Goal: Transaction & Acquisition: Purchase product/service

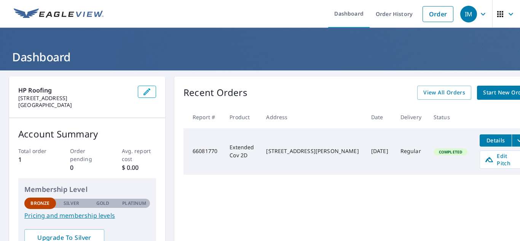
click at [483, 90] on span "Start New Order" at bounding box center [505, 93] width 44 height 10
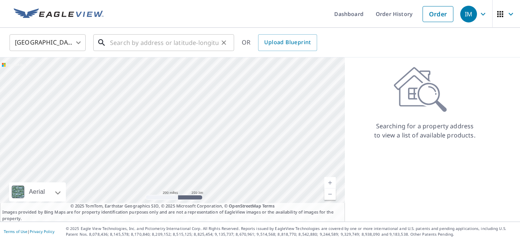
click at [146, 44] on input "text" at bounding box center [164, 42] width 109 height 21
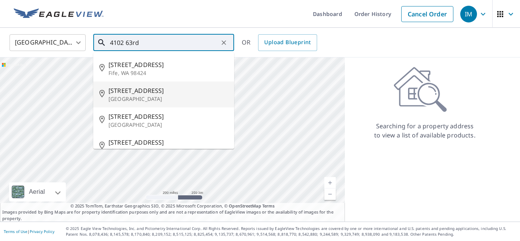
click at [137, 97] on p "[GEOGRAPHIC_DATA]" at bounding box center [169, 99] width 120 height 8
type input "[STREET_ADDRESS][PERSON_NAME]"
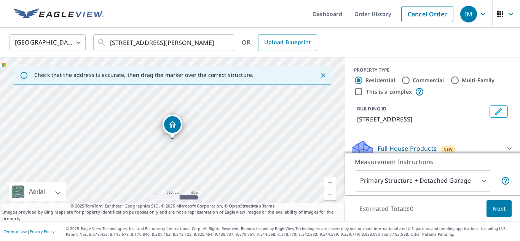
click at [501, 204] on span "Next" at bounding box center [499, 209] width 13 height 10
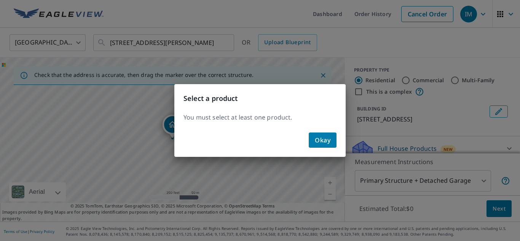
click at [328, 136] on span "Okay" at bounding box center [323, 140] width 16 height 11
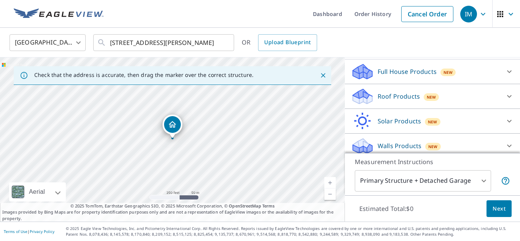
scroll to position [76, 0]
click at [489, 99] on div "Roof Products New" at bounding box center [425, 97] width 149 height 18
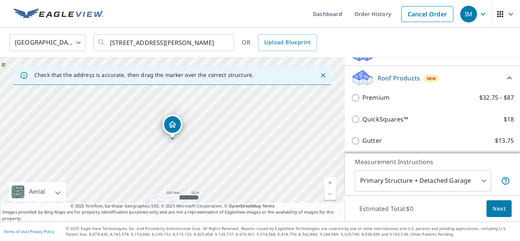
scroll to position [86, 0]
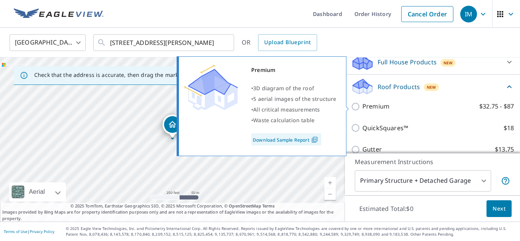
click at [356, 107] on input "Premium $32.75 - $87" at bounding box center [356, 106] width 11 height 9
checkbox input "true"
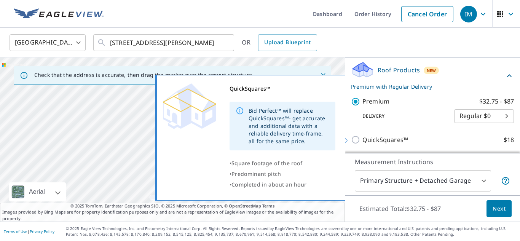
scroll to position [105, 0]
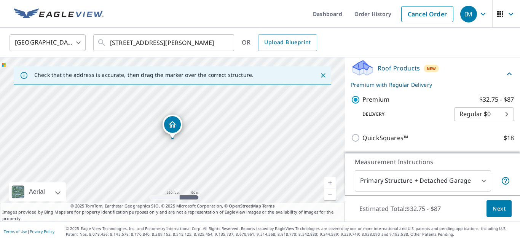
click at [493, 205] on span "Next" at bounding box center [499, 209] width 13 height 10
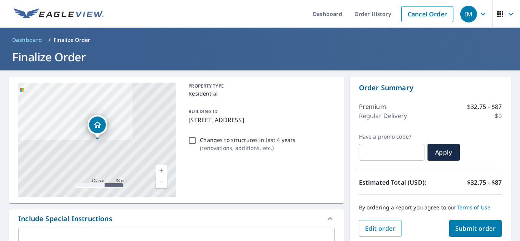
click at [372, 154] on input "text" at bounding box center [391, 152] width 65 height 21
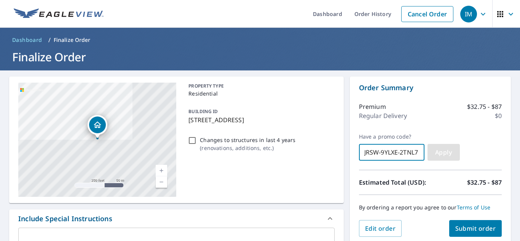
type input "JRSW-9YLXE-2TNL7"
click at [439, 153] on span "Apply" at bounding box center [444, 152] width 20 height 8
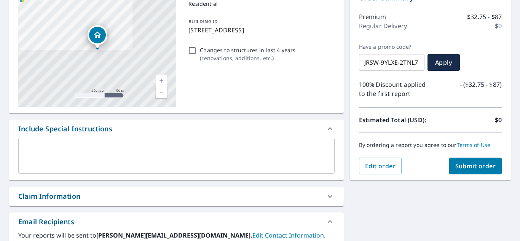
scroll to position [90, 0]
click at [481, 163] on span "Submit order" at bounding box center [475, 165] width 41 height 8
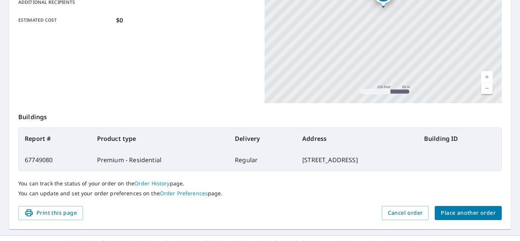
scroll to position [207, 0]
